Goal: Task Accomplishment & Management: Manage account settings

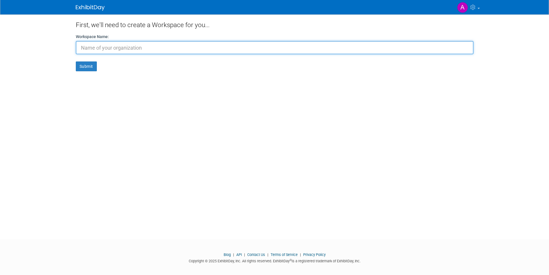
click at [106, 50] on input "text" at bounding box center [275, 47] width 398 height 13
type input "St. Helena Recreation"
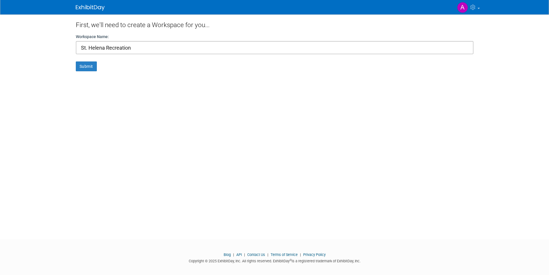
click at [86, 60] on form "Workspace Name: St. Helena Recreation Submit" at bounding box center [275, 52] width 398 height 37
click at [84, 65] on button "Submit" at bounding box center [86, 66] width 21 height 10
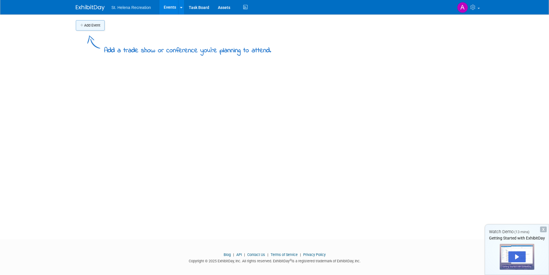
click at [97, 27] on button "Add Event" at bounding box center [90, 25] width 29 height 10
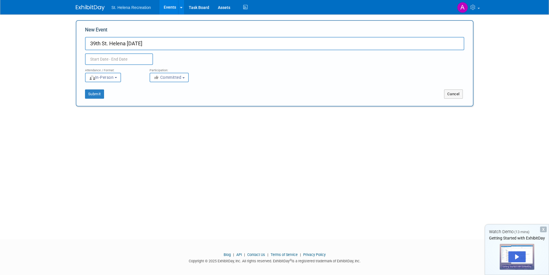
type input "39th St. Helena [DATE]"
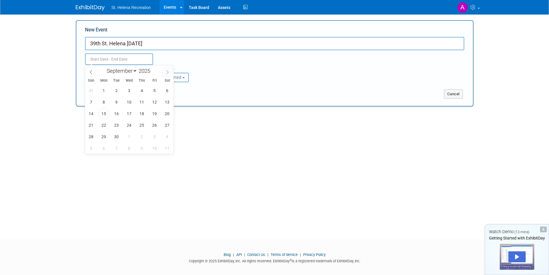
click at [169, 70] on icon at bounding box center [167, 72] width 4 height 4
select select "9"
click at [170, 113] on span "18" at bounding box center [167, 113] width 11 height 11
type input "[DATE] to [DATE]"
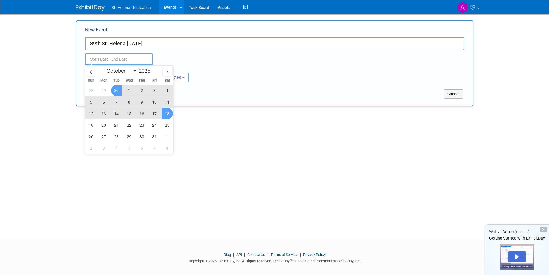
type input "[DATE] to [DATE]"
click at [217, 66] on div "Attendance / Format: <img src="[URL][DOMAIN_NAME]" style="width: 19px; margin-t…" at bounding box center [275, 73] width 388 height 17
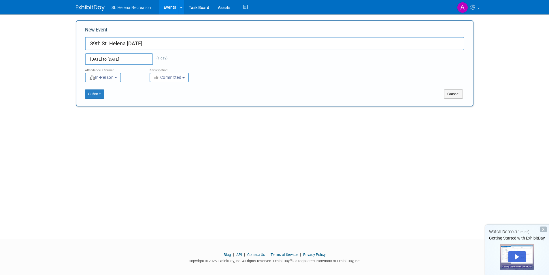
click at [118, 78] on button "In-Person" at bounding box center [103, 78] width 36 height 10
click at [119, 90] on label "In-Person" at bounding box center [104, 90] width 33 height 8
click at [90, 90] on input "In-Person" at bounding box center [89, 90] width 4 height 4
click at [155, 78] on icon "button" at bounding box center [157, 77] width 7 height 4
click at [160, 89] on icon at bounding box center [160, 89] width 7 height 4
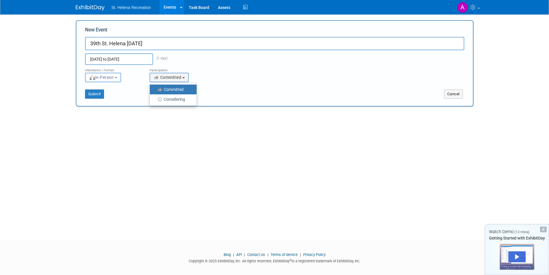
click at [155, 89] on input "Committed" at bounding box center [153, 90] width 4 height 4
click at [91, 95] on button "Submit" at bounding box center [94, 93] width 19 height 9
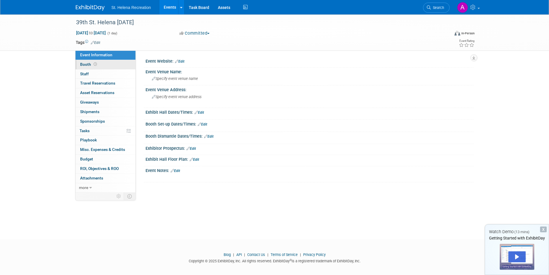
click at [109, 66] on link "Booth" at bounding box center [105, 64] width 60 height 9
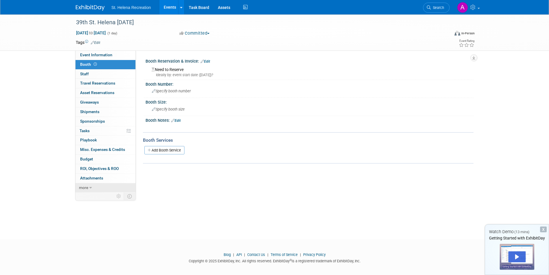
click at [89, 189] on icon at bounding box center [90, 188] width 3 height 4
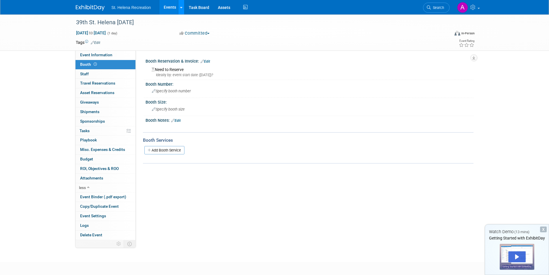
click at [183, 7] on link at bounding box center [181, 7] width 6 height 14
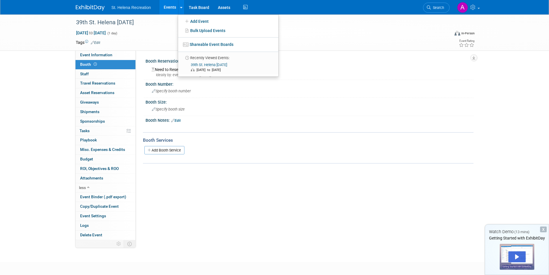
click at [379, 37] on div "Oct 18, 2025 to Oct 18, 2025 (1 day) Oct 18, 2025 to Oct 18, 2025 Committed Com…" at bounding box center [275, 34] width 408 height 9
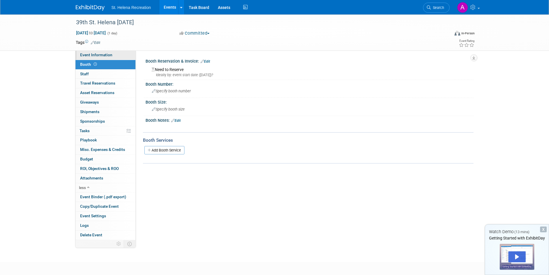
click at [109, 57] on link "Event Information" at bounding box center [105, 54] width 60 height 9
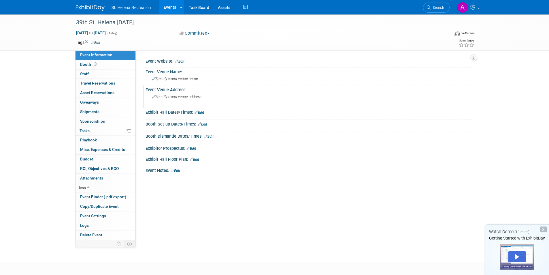
click at [188, 95] on span "Specify event venue address" at bounding box center [177, 97] width 50 height 4
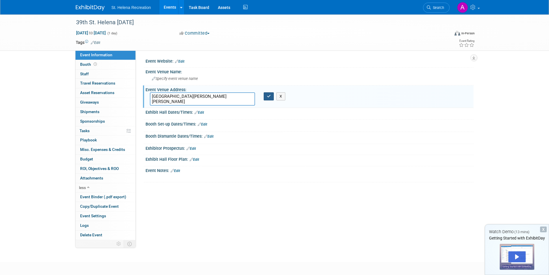
type textarea "Library Lane and Adams Street, St. Helena, CA 94574"
click at [271, 98] on icon "button" at bounding box center [269, 96] width 4 height 4
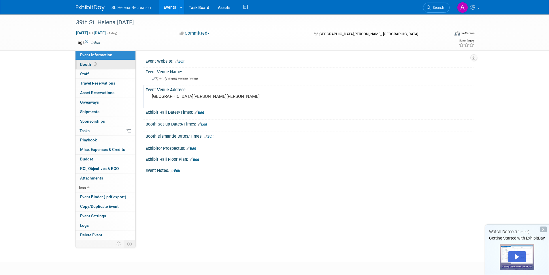
click at [112, 66] on link "Booth" at bounding box center [105, 64] width 60 height 9
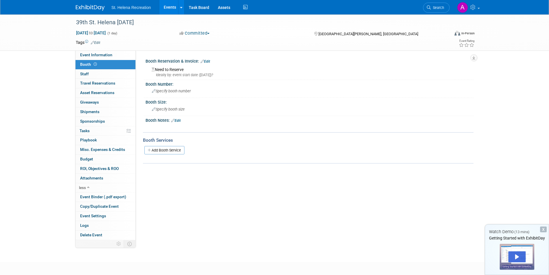
click at [179, 73] on div "Ideally by: event start date (Sat. Oct 18, 2025)?" at bounding box center [311, 74] width 318 height 5
click at [227, 73] on div "Ideally by: event start date (Sat. Oct 18, 2025)?" at bounding box center [311, 74] width 318 height 5
click at [338, 71] on div "Need to Reserve Ideally by: event start date (Sat. Oct 18, 2025)?" at bounding box center [309, 71] width 319 height 12
click at [471, 58] on button "button" at bounding box center [473, 57] width 7 height 7
click at [244, 179] on div "Event Website: Edit Event Venue Name: Specify event venue name Edit Save Changes" at bounding box center [305, 144] width 338 height 189
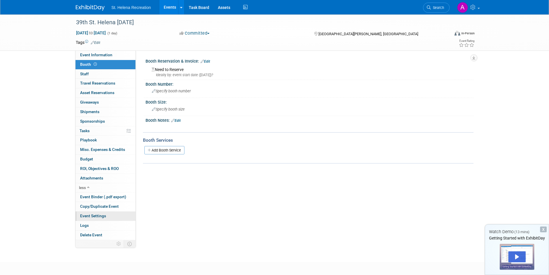
click at [102, 217] on span "Event Settings" at bounding box center [93, 215] width 26 height 5
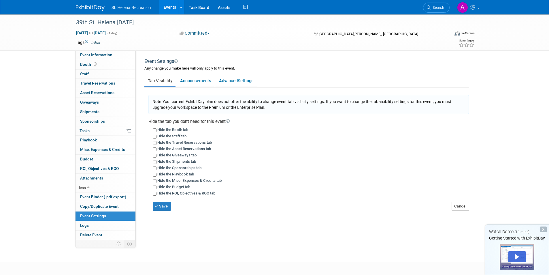
click at [102, 217] on span "Event Settings" at bounding box center [93, 215] width 26 height 5
